Goal: Information Seeking & Learning: Understand process/instructions

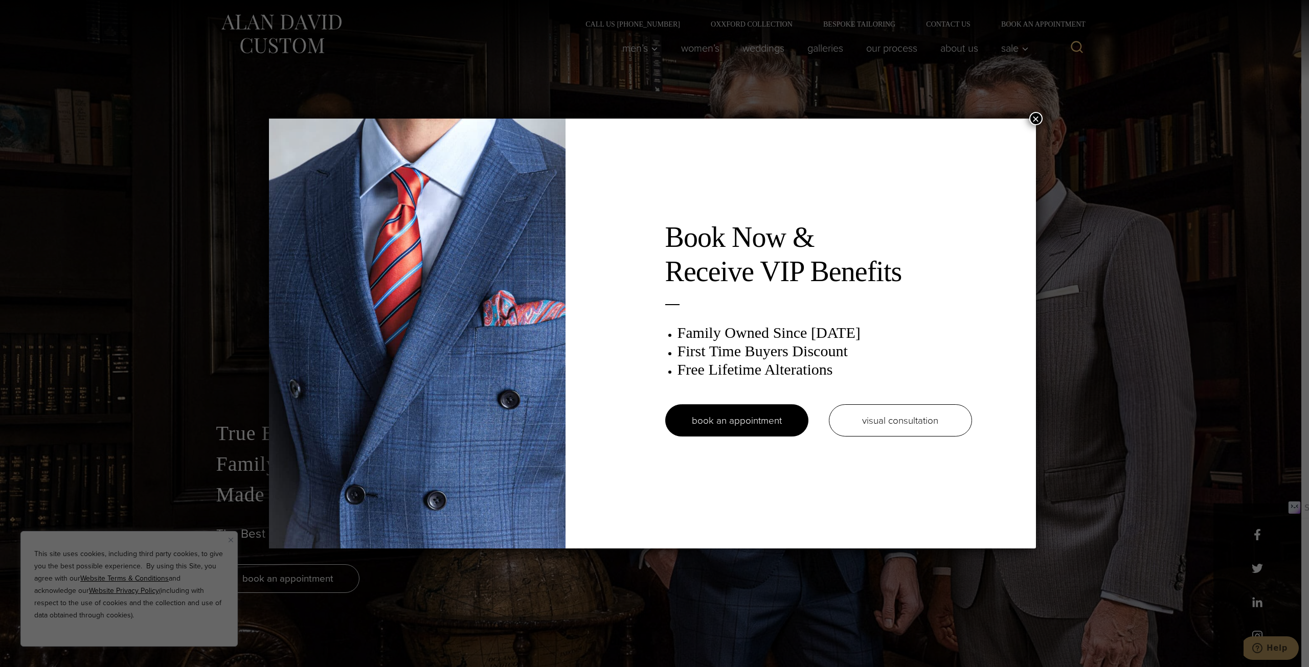
click at [1036, 121] on button "×" at bounding box center [1035, 118] width 13 height 13
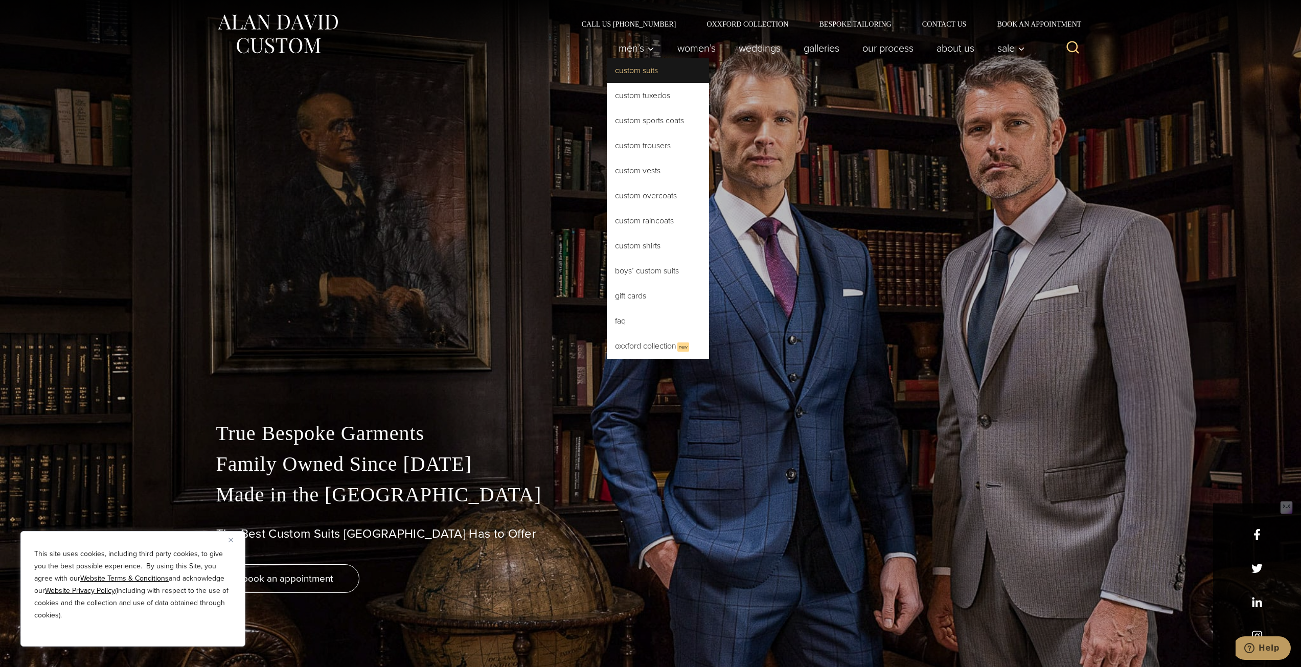
click at [627, 64] on link "Custom Suits" at bounding box center [658, 70] width 102 height 25
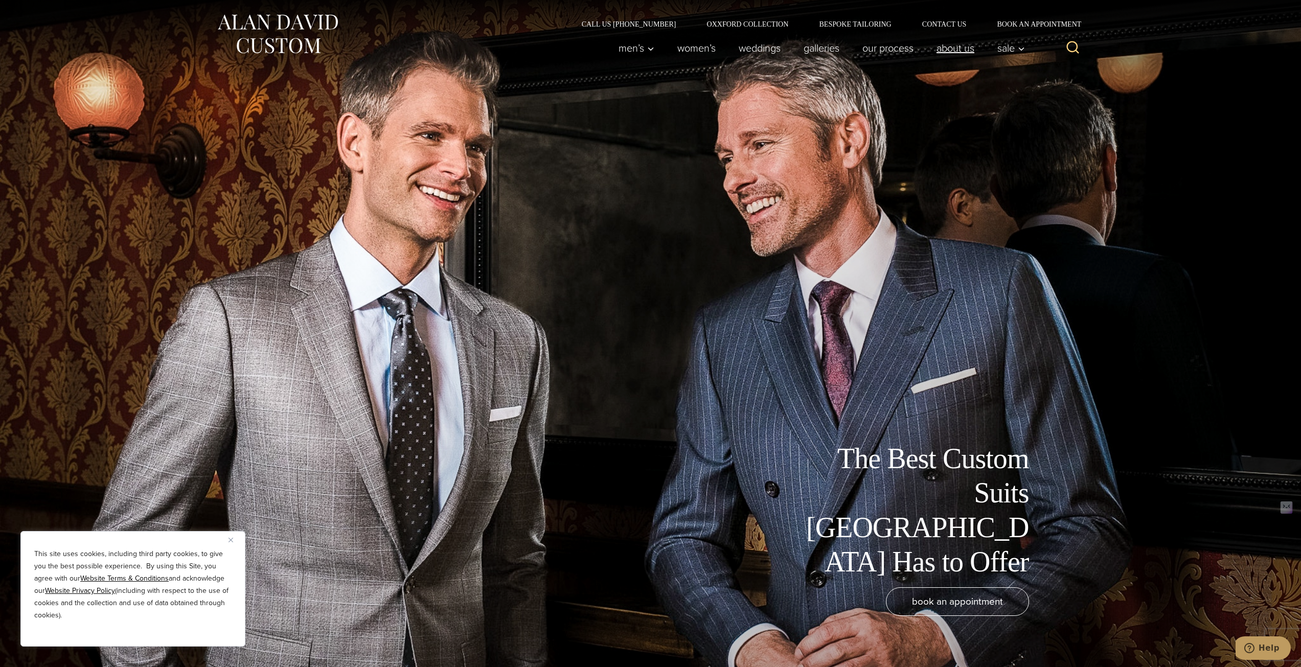
click at [951, 50] on link "About Us" at bounding box center [955, 48] width 61 height 20
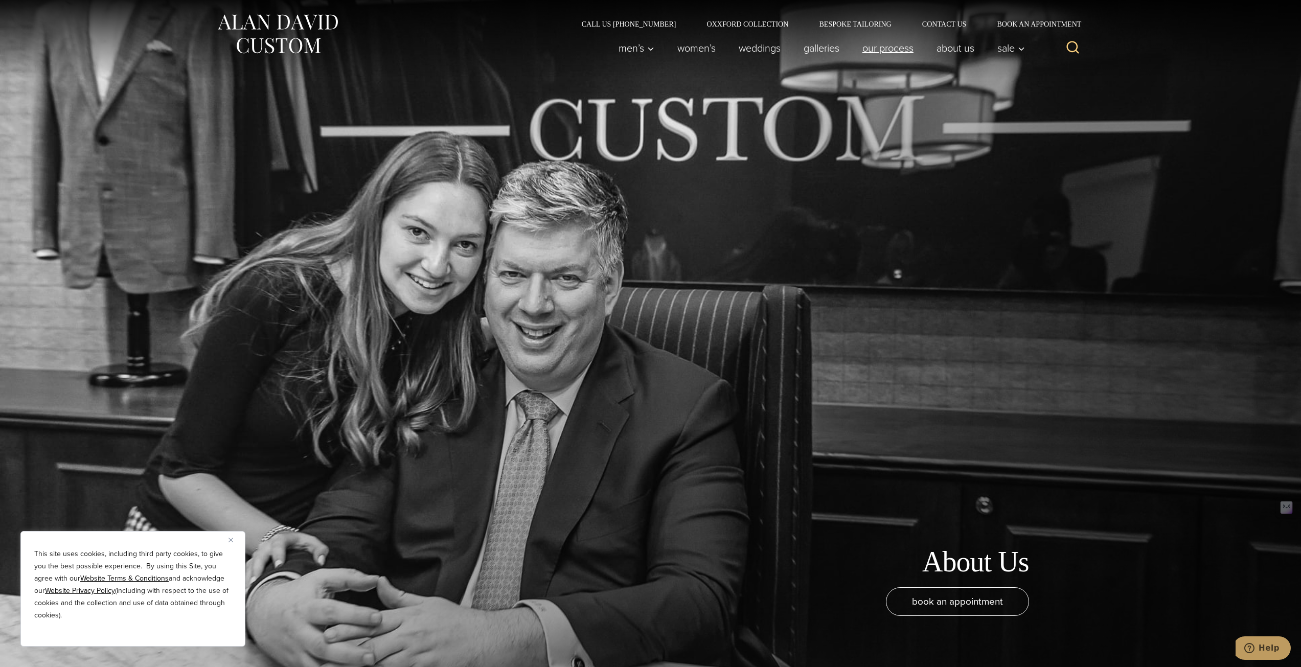
click at [895, 48] on link "Our Process" at bounding box center [888, 48] width 74 height 20
